Goal: Information Seeking & Learning: Learn about a topic

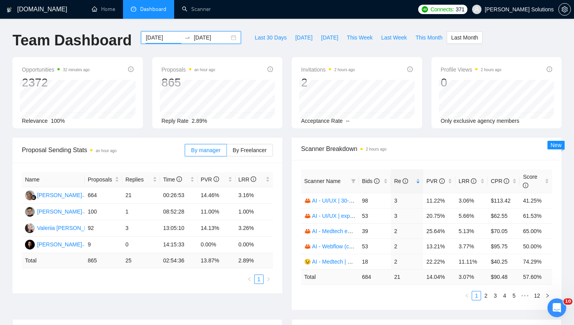
click at [159, 37] on input "2025-09-01" at bounding box center [164, 37] width 36 height 9
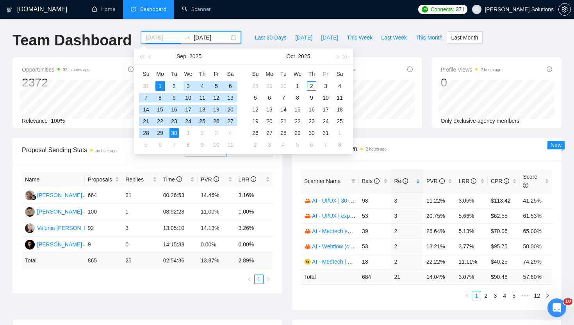
type input "2025-09-01"
click at [160, 84] on div "1" at bounding box center [159, 85] width 9 height 9
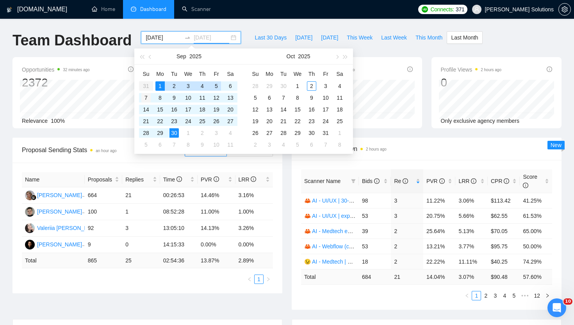
type input "2025-09-07"
click at [145, 97] on div "7" at bounding box center [145, 97] width 9 height 9
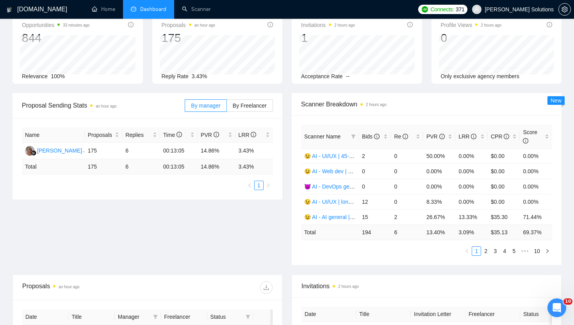
scroll to position [47, 0]
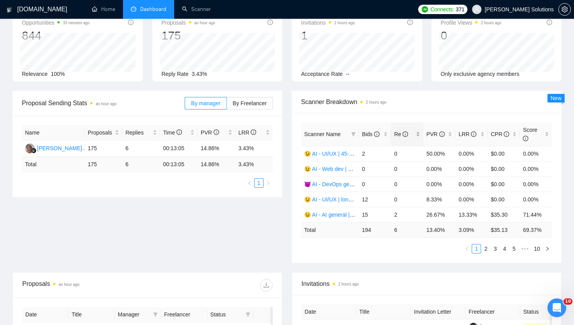
click at [397, 134] on span "Re" at bounding box center [401, 134] width 14 height 6
click at [341, 168] on link "😉 AI - Medtech | 35+ | Daria" at bounding box center [339, 169] width 70 height 6
click at [335, 199] on link "😉 AI - UI/UX | 35+ fixed + unspec expert | Daria" at bounding box center [363, 199] width 118 height 6
click at [344, 212] on link "😉 AI - UI/UX | 45-60 | Daria" at bounding box center [338, 214] width 68 height 6
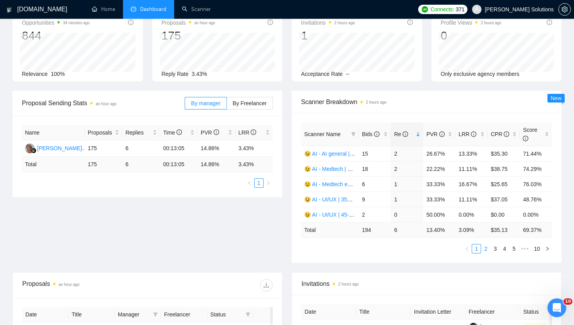
click at [486, 246] on link "2" at bounding box center [486, 248] width 9 height 9
click at [341, 155] on link "😉 AI - Web dev | 41-45 | Daria" at bounding box center [341, 153] width 75 height 6
click at [339, 167] on link "😈 AI - DevOps general | 45+, fixed, unspec | Artem" at bounding box center [366, 169] width 125 height 6
click at [340, 185] on link "😉 AI - UI/UX | long-term | Daria" at bounding box center [343, 184] width 78 height 6
click at [341, 210] on td "😉 AI - UI/UX | 30-45 | Daria" at bounding box center [330, 214] width 58 height 15
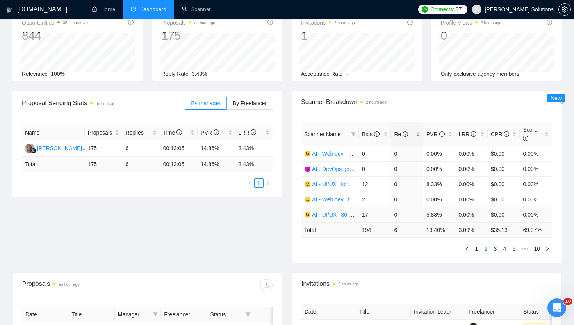
click at [339, 214] on link "😉 AI - UI/UX | 30-45 | Daria" at bounding box center [338, 214] width 68 height 6
click at [496, 250] on link "3" at bounding box center [495, 248] width 9 height 9
click at [337, 166] on link "😉 AI - UI/UX | fixed | Daria ([GEOGRAPHIC_DATA])" at bounding box center [368, 169] width 128 height 6
click at [347, 183] on link "😉 AI - Web dev | unspecified budget | Daria" at bounding box center [357, 184] width 107 height 6
click at [345, 212] on link "😉 Temp - Medtech | 35 + fixed + unspec (large-size comp) | Daria" at bounding box center [384, 214] width 161 height 6
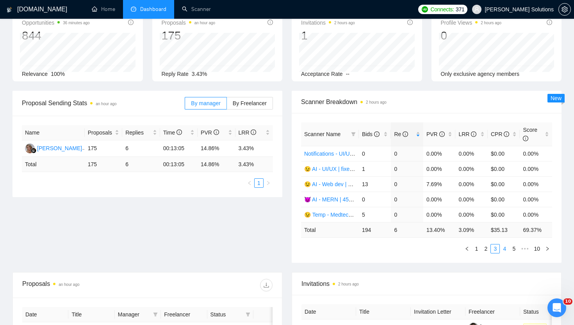
click at [502, 248] on link "4" at bounding box center [504, 248] width 9 height 9
click at [501, 250] on link "5" at bounding box center [504, 248] width 9 height 9
click at [336, 169] on link "😉 Temp - Mobile | 35+ | Daria" at bounding box center [341, 169] width 74 height 6
click at [484, 248] on link "4" at bounding box center [486, 248] width 9 height 9
click at [337, 182] on link "😉 Temp - Mobile | long-term | Daria" at bounding box center [347, 184] width 87 height 6
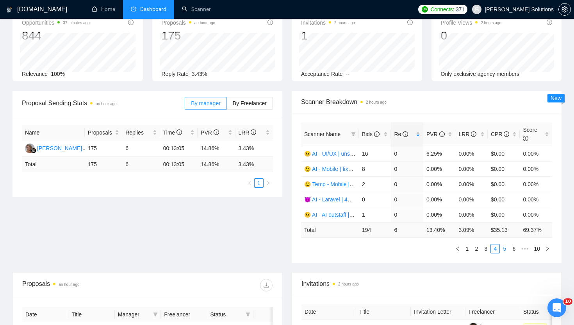
click at [501, 250] on link "5" at bounding box center [504, 248] width 9 height 9
click at [505, 246] on link "6" at bounding box center [504, 248] width 9 height 9
click at [338, 168] on link "😉 AI - UI/UX | fixed | Daria ([GEOGRAPHIC_DATA])" at bounding box center [368, 169] width 128 height 6
click at [339, 153] on link "😉 AI - Web dev | 35+ fixed + unspec (large-size comp) | Daria" at bounding box center [379, 153] width 151 height 6
click at [501, 251] on link "7" at bounding box center [504, 248] width 9 height 9
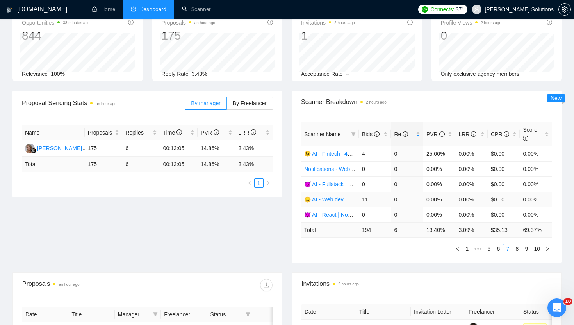
click at [339, 202] on link "😉 AI - Web dev | 45+ fixed + unspec expert | Daria" at bounding box center [366, 199] width 124 height 6
click at [517, 247] on link "8" at bounding box center [517, 248] width 9 height 9
click at [339, 152] on link "😉 AI - Web dev | long-term | Daria" at bounding box center [346, 153] width 84 height 6
click at [341, 169] on link "😈 AI - Full-stack, web dev | long-term | Artem" at bounding box center [359, 169] width 111 height 6
click at [507, 245] on link "7" at bounding box center [507, 248] width 9 height 9
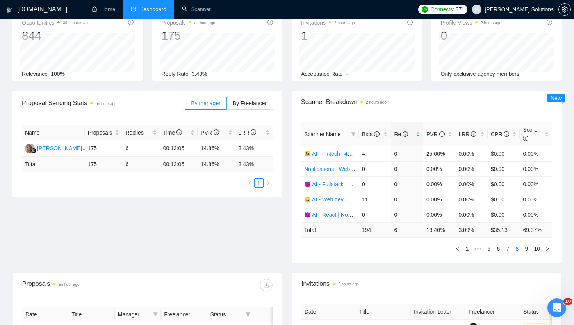
click at [516, 248] on link "8" at bounding box center [517, 248] width 9 height 9
click at [506, 248] on link "7" at bounding box center [507, 248] width 9 height 9
click at [500, 248] on link "6" at bounding box center [498, 248] width 9 height 9
click at [512, 248] on link "8" at bounding box center [514, 248] width 9 height 9
click at [343, 197] on link "😉 AI - UI/UX | 35+ fixed + unspec (large-size comp) | Daria" at bounding box center [376, 199] width 145 height 6
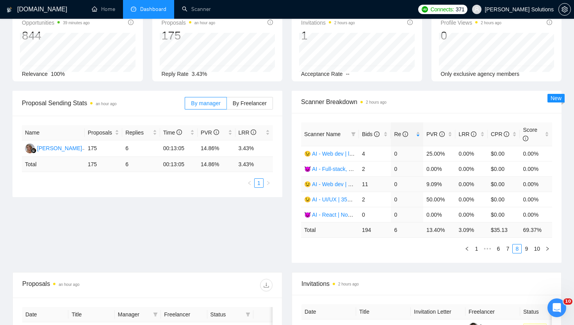
click at [337, 184] on link "😉 AI - Web dev | 35-40 | Daria" at bounding box center [341, 184] width 75 height 6
click at [340, 198] on link "😉 AI - UI/UX | 35+ fixed + unspec (large-size comp) | Daria" at bounding box center [376, 199] width 145 height 6
click at [530, 247] on li "9" at bounding box center [526, 248] width 9 height 9
click at [321, 211] on td "😉 AI - Webflow (covletupt) | 45+ | Daria" at bounding box center [330, 214] width 58 height 15
click at [323, 212] on link "😉 AI - Webflow (covletupt) | 45+ | Daria" at bounding box center [352, 214] width 97 height 6
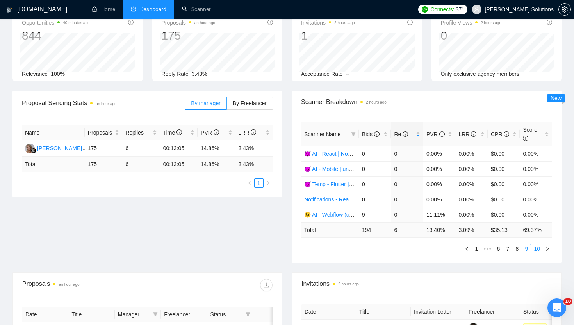
click at [537, 246] on link "10" at bounding box center [537, 248] width 11 height 9
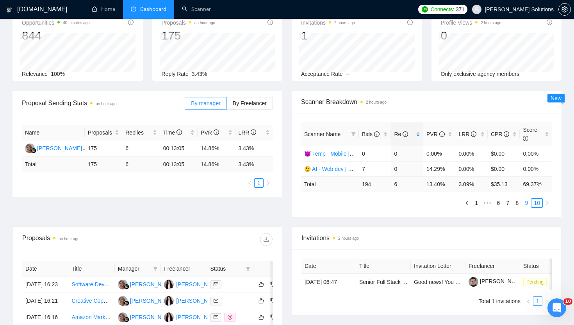
click at [525, 203] on link "9" at bounding box center [526, 202] width 9 height 9
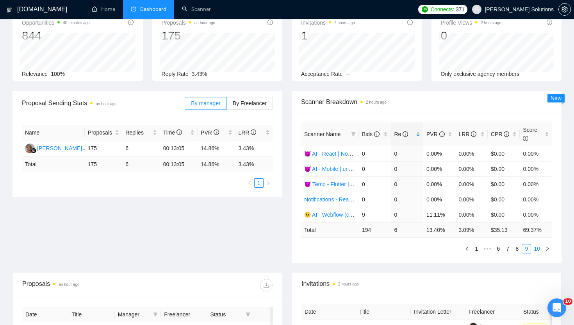
click at [538, 248] on link "10" at bounding box center [537, 248] width 11 height 9
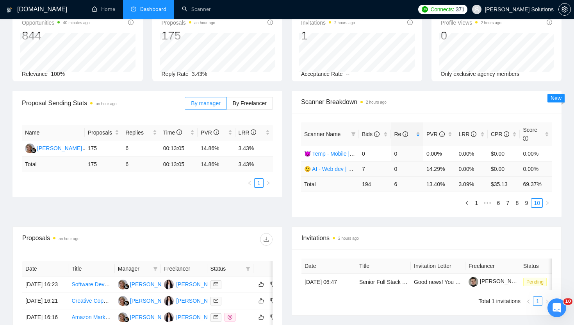
click at [342, 169] on link "😉 AI - Web dev | 46-60 | Daria" at bounding box center [341, 169] width 75 height 6
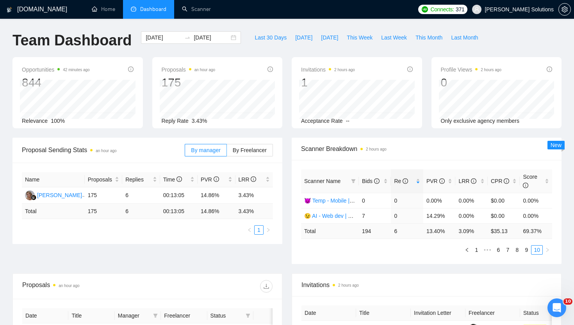
click at [160, 30] on div "GigRadar.io Home Dashboard Scanner Connects: 371 Darly Solutions Team Dashboard…" at bounding box center [287, 291] width 574 height 582
click at [160, 36] on input "2025-09-01" at bounding box center [164, 37] width 36 height 9
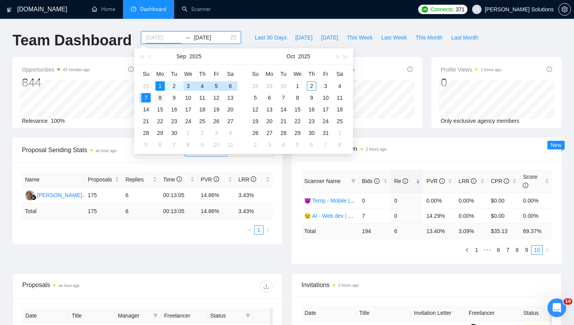
type input "2025-09-08"
click at [164, 98] on div "8" at bounding box center [159, 97] width 9 height 9
type input "2025-09-14"
click at [152, 108] on td "14" at bounding box center [146, 110] width 14 height 12
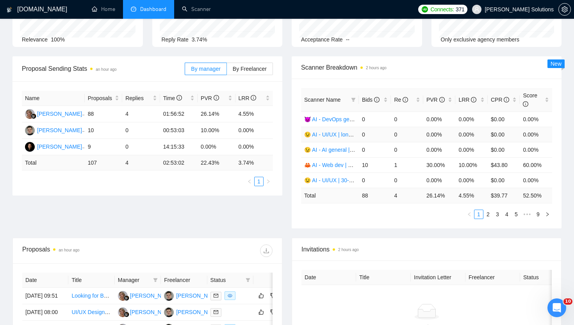
scroll to position [80, 0]
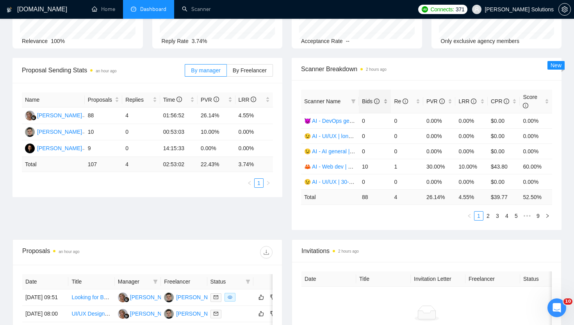
click at [375, 104] on span "Bids" at bounding box center [371, 101] width 18 height 6
click at [395, 103] on span "Re" at bounding box center [401, 101] width 14 height 6
click at [424, 70] on span "Scanner Breakdown 2 hours ago" at bounding box center [426, 69] width 251 height 10
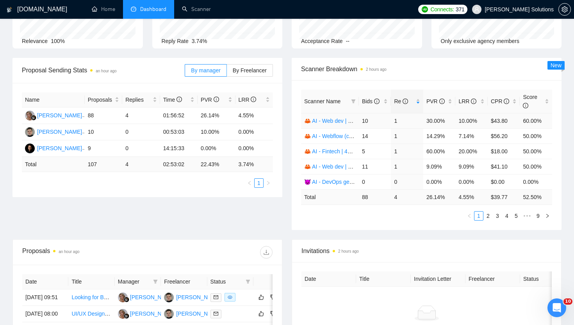
click at [336, 122] on link "🦀 AI - Web dev | 35-40 | Dmitry" at bounding box center [343, 121] width 78 height 6
click at [489, 213] on link "2" at bounding box center [488, 215] width 9 height 9
click at [346, 183] on link "🦀 AI - Web dev | 46-60 | Dmitry" at bounding box center [343, 181] width 78 height 6
click at [498, 215] on link "3" at bounding box center [497, 215] width 9 height 9
click at [343, 121] on link "🦀 AI - Web dev | 41-45 | Dmitry" at bounding box center [343, 121] width 78 height 6
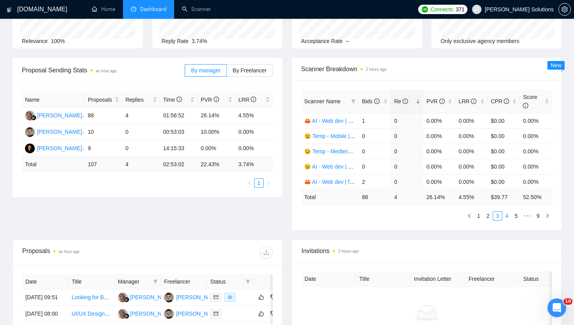
click at [508, 214] on link "4" at bounding box center [507, 215] width 9 height 9
click at [342, 180] on link "🦀 AI - Medtech | 35+ | Dmitry" at bounding box center [340, 181] width 73 height 6
click at [509, 214] on link "5" at bounding box center [507, 215] width 9 height 9
click at [509, 214] on link "6" at bounding box center [507, 215] width 9 height 9
click at [520, 213] on link "7" at bounding box center [519, 215] width 9 height 9
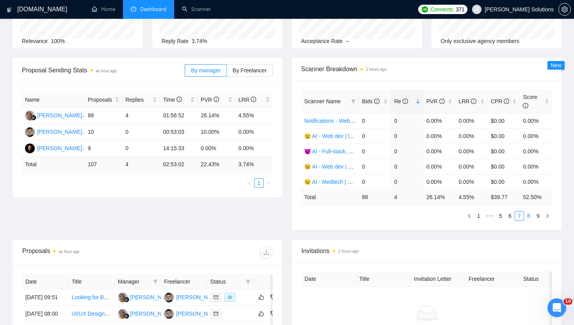
click at [528, 215] on link "8" at bounding box center [529, 215] width 9 height 9
click at [536, 216] on link "9" at bounding box center [538, 215] width 9 height 9
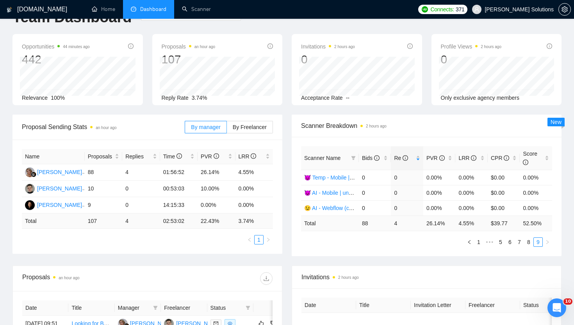
scroll to position [0, 0]
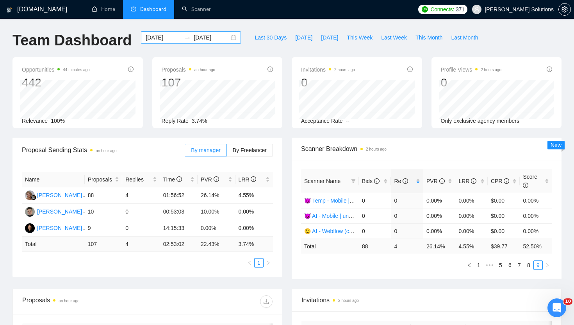
click at [160, 34] on input "2025-09-08" at bounding box center [164, 37] width 36 height 9
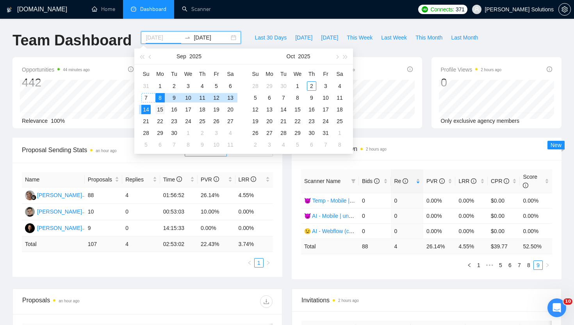
type input "2025-09-15"
click at [162, 110] on div "15" at bounding box center [159, 109] width 9 height 9
type input "2025-09-21"
click at [149, 120] on div "21" at bounding box center [145, 120] width 9 height 9
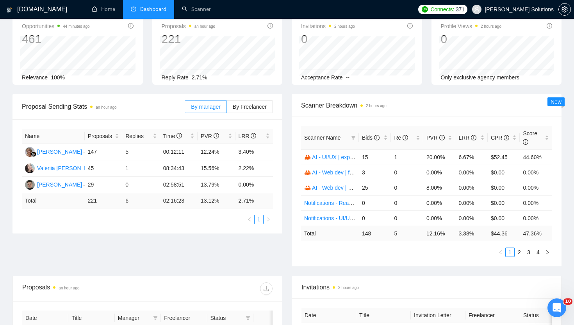
scroll to position [44, 0]
click at [372, 140] on span "Bids" at bounding box center [372, 137] width 20 height 9
click at [419, 110] on div "Scanner Breakdown 2 hours ago" at bounding box center [426, 105] width 251 height 22
click at [334, 173] on link "🦀 AI - Web dev | 35-40 | Dmitry" at bounding box center [343, 172] width 78 height 6
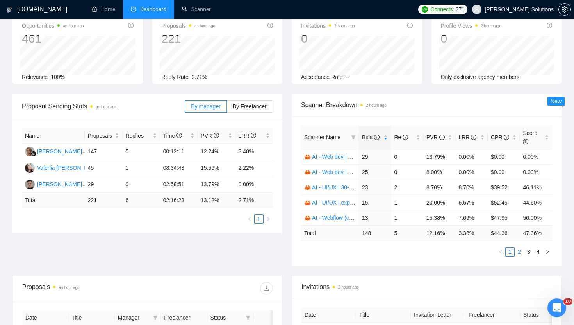
click at [519, 250] on link "2" at bounding box center [519, 251] width 9 height 9
click at [341, 218] on link "🦀 AI - Web dev | 41-45 | Dmitry" at bounding box center [343, 217] width 78 height 6
click at [528, 249] on link "3" at bounding box center [529, 251] width 9 height 9
click at [331, 152] on td "🦀 AI - Web dev | 46-60 | Dmitry" at bounding box center [330, 156] width 58 height 15
click at [332, 155] on link "🦀 AI - Web dev | 46-60 | Dmitry" at bounding box center [343, 156] width 78 height 6
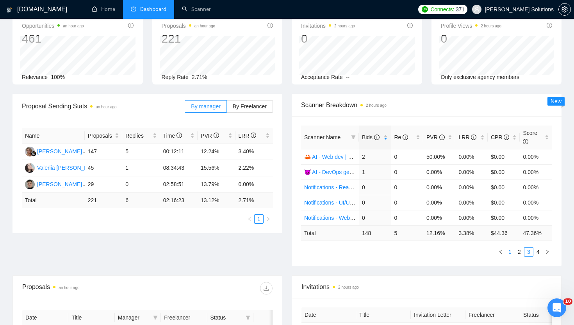
click at [510, 249] on link "1" at bounding box center [510, 251] width 9 height 9
click at [521, 251] on link "2" at bounding box center [519, 251] width 9 height 9
click at [531, 251] on link "3" at bounding box center [529, 251] width 9 height 9
click at [337, 171] on link "😈 AI - DevOps general | 45+, fixed, unspec | Artem" at bounding box center [366, 172] width 125 height 6
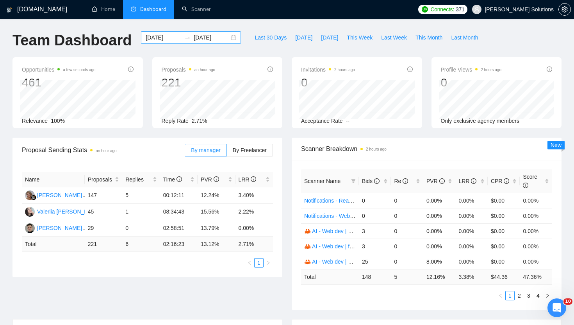
click at [161, 42] on div "2025-09-15 2025-09-21" at bounding box center [191, 37] width 100 height 12
click at [161, 37] on input "2025-09-15" at bounding box center [164, 37] width 36 height 9
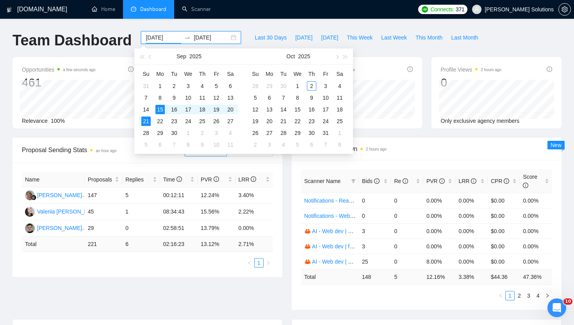
click at [362, 282] on td "148" at bounding box center [375, 276] width 32 height 15
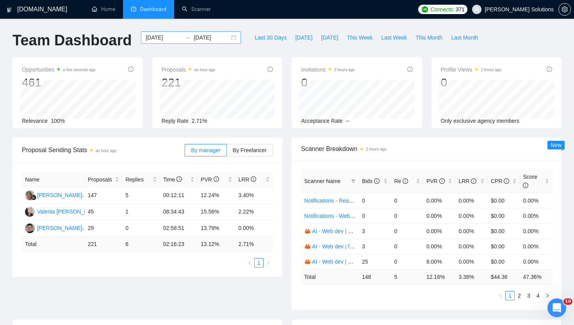
click at [160, 42] on div "2025-09-15 2025-09-21" at bounding box center [191, 37] width 100 height 12
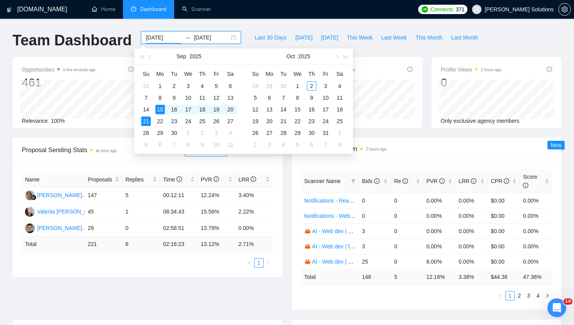
click at [155, 39] on input "2025-09-15" at bounding box center [164, 37] width 36 height 9
type input "2025-09-22"
click at [160, 122] on div "22" at bounding box center [159, 120] width 9 height 9
click at [147, 133] on div "28" at bounding box center [145, 132] width 9 height 9
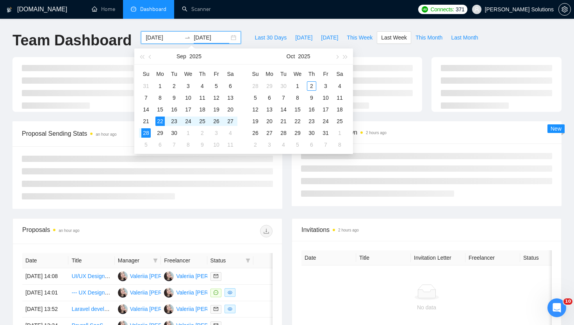
type input "2025-09-28"
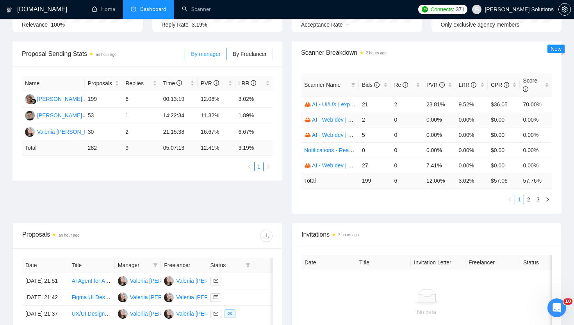
scroll to position [98, 0]
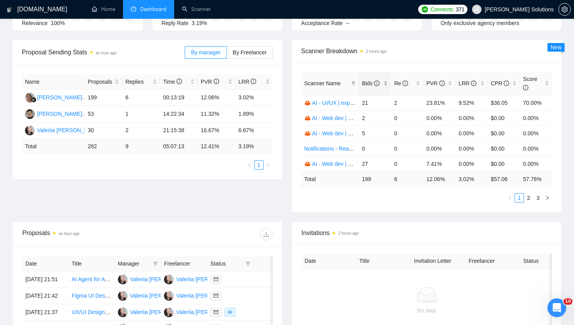
click at [373, 85] on span "Bids" at bounding box center [371, 83] width 18 height 6
click at [384, 218] on div "Proposal Sending Stats an hour ago By manager By Freelancer Name Proposals Repl…" at bounding box center [287, 130] width 559 height 181
click at [333, 120] on link "🦀 AI - Web dev | 35-40 | Dmitry" at bounding box center [343, 118] width 78 height 6
click at [528, 195] on link "2" at bounding box center [529, 197] width 9 height 9
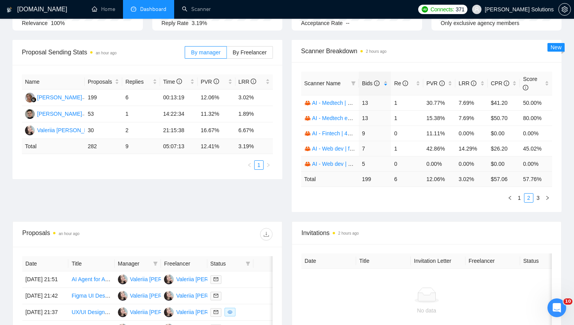
click at [343, 164] on link "🦀 AI - Web dev | 46-60 | Dmitry" at bounding box center [343, 164] width 78 height 6
click at [539, 196] on link "3" at bounding box center [538, 197] width 9 height 9
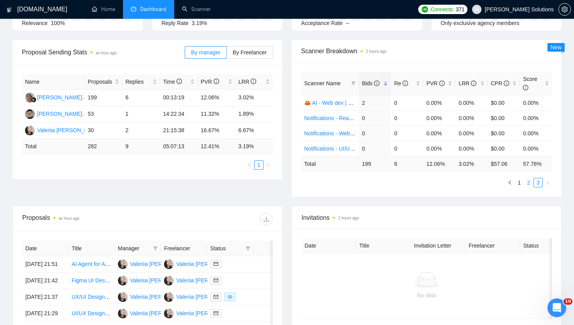
click at [528, 182] on link "2" at bounding box center [529, 182] width 9 height 9
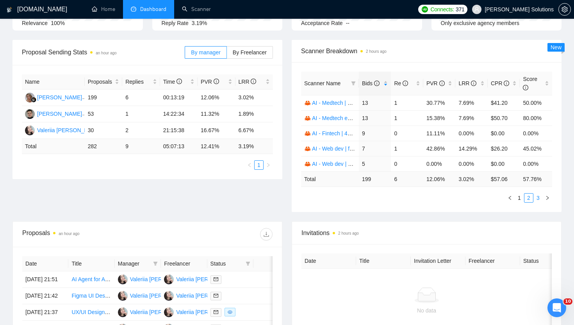
click at [537, 193] on link "3" at bounding box center [538, 197] width 9 height 9
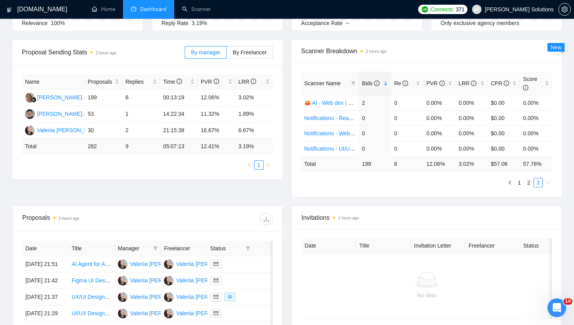
scroll to position [0, 0]
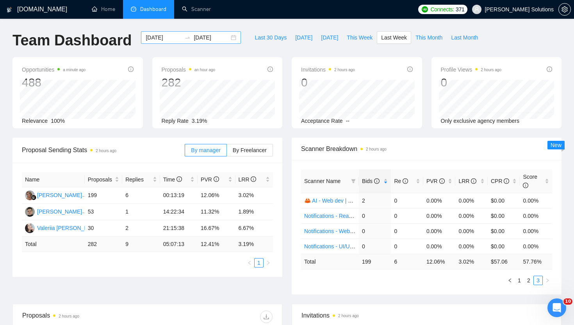
click at [164, 36] on input "2025-09-22" at bounding box center [164, 37] width 36 height 9
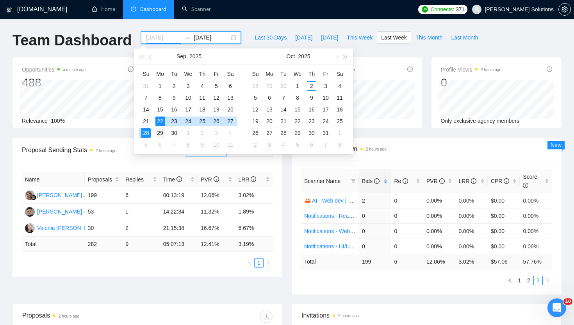
type input "2025-09-29"
click at [159, 132] on div "29" at bounding box center [159, 132] width 9 height 9
type input "2025-10-09"
type input "2025-10-01"
type input "2025-10-02"
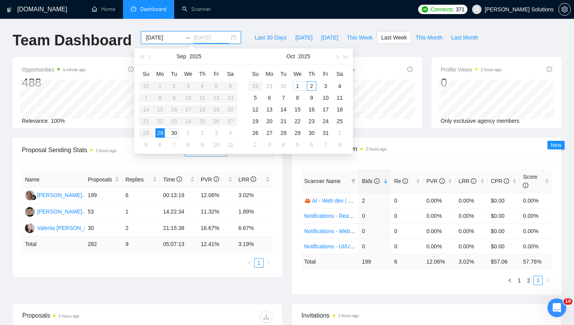
click at [309, 85] on div "2" at bounding box center [311, 85] width 9 height 9
